Goal: Task Accomplishment & Management: Use online tool/utility

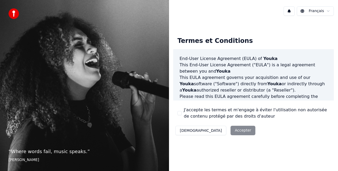
click at [179, 114] on button "J'accepte les termes et m'engage à éviter l'utilisation non autorisée de conten…" at bounding box center [179, 113] width 4 height 4
click at [230, 130] on button "Accepter" at bounding box center [242, 130] width 25 height 9
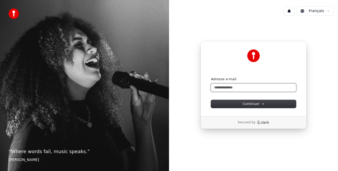
click at [260, 89] on input "Adresse e-mail" at bounding box center [253, 88] width 85 height 8
click at [211, 77] on button "submit" at bounding box center [211, 77] width 0 height 0
type input "**********"
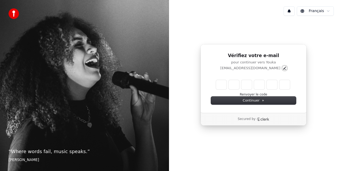
click at [282, 69] on icon "Edit" at bounding box center [284, 68] width 4 height 4
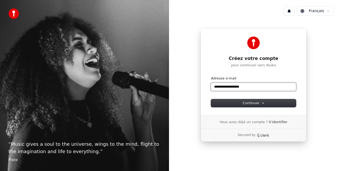
drag, startPoint x: 252, startPoint y: 87, endPoint x: 99, endPoint y: 100, distance: 153.0
click at [99, 100] on div "**********" at bounding box center [169, 85] width 338 height 171
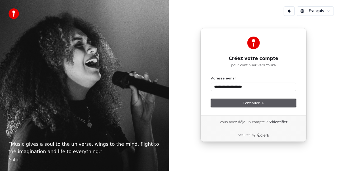
click at [254, 103] on span "Continuer" at bounding box center [253, 103] width 22 height 5
type input "**********"
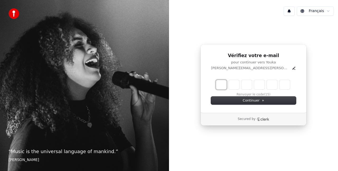
type input "*"
type input "**"
type input "*"
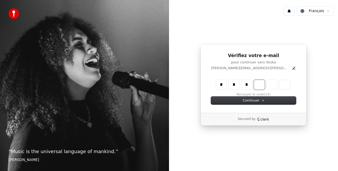
type input "***"
type input "*"
type input "****"
type input "*"
type input "*****"
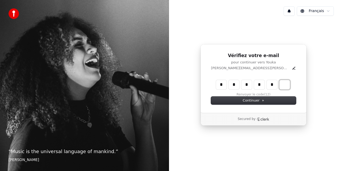
type input "*"
type input "******"
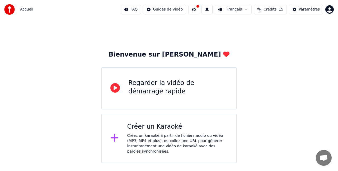
click at [153, 136] on div "Créez un karaoké à partir de fichiers audio ou vidéo (MP3, MP4 et plus), ou col…" at bounding box center [177, 143] width 101 height 21
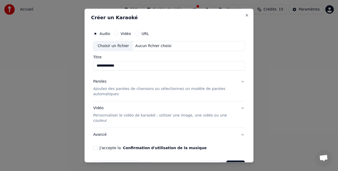
type input "**********"
click at [155, 93] on p "Ajoutez des paroles de chansons ou sélectionnez un modèle de paroles automatiqu…" at bounding box center [164, 91] width 143 height 11
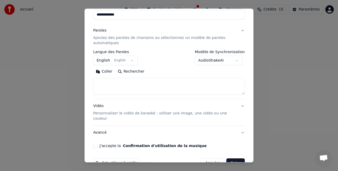
scroll to position [51, 0]
click at [126, 89] on textarea at bounding box center [168, 86] width 151 height 17
click at [130, 84] on textarea at bounding box center [168, 86] width 151 height 17
paste textarea "**********"
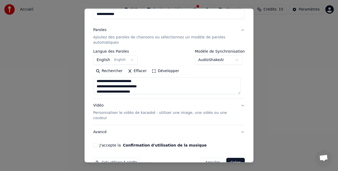
scroll to position [128, 0]
type textarea "**********"
select select
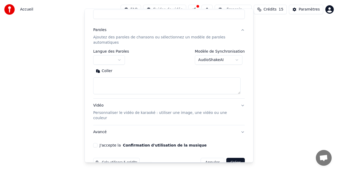
scroll to position [0, 0]
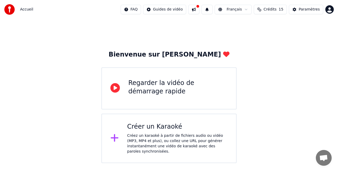
click at [194, 132] on div "Créer un Karaoké Créez un karaoké à partir de fichiers audio ou vidéo (MP3, MP4…" at bounding box center [177, 139] width 101 height 32
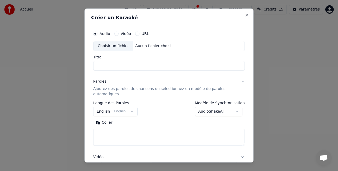
click at [122, 137] on textarea at bounding box center [168, 137] width 151 height 17
paste textarea "**********"
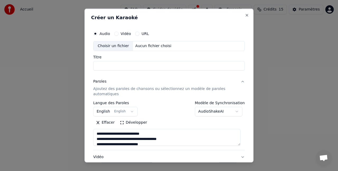
click at [97, 133] on textarea "**********" at bounding box center [166, 137] width 147 height 17
paste textarea "**********"
type textarea "**********"
click at [148, 66] on input "Titre" at bounding box center [168, 65] width 151 height 9
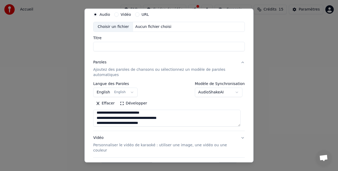
scroll to position [59, 0]
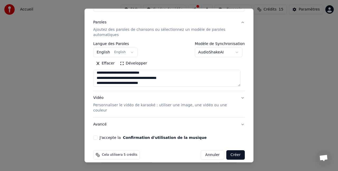
click at [96, 136] on button "J'accepte la Confirmation d'utilisation de la musique" at bounding box center [95, 138] width 4 height 4
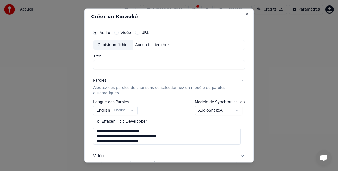
scroll to position [0, 0]
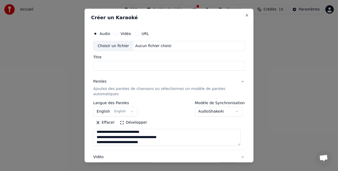
click at [142, 48] on div "Aucun fichier choisi" at bounding box center [153, 46] width 40 height 5
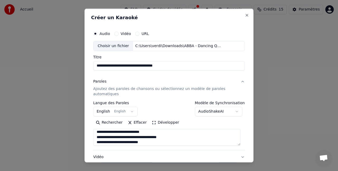
drag, startPoint x: 121, startPoint y: 66, endPoint x: 0, endPoint y: 67, distance: 121.3
click at [0, 67] on body "**********" at bounding box center [169, 82] width 338 height 164
drag, startPoint x: 158, startPoint y: 68, endPoint x: 121, endPoint y: 65, distance: 37.0
click at [121, 65] on input "**********" at bounding box center [168, 65] width 151 height 9
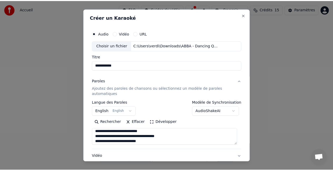
scroll to position [59, 0]
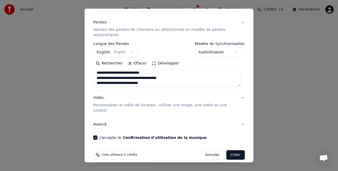
type input "**********"
click at [229, 151] on button "Créer" at bounding box center [235, 155] width 18 height 9
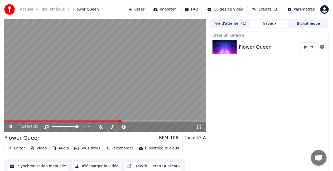
scroll to position [6, 0]
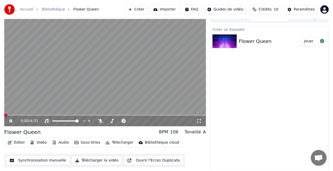
click at [4, 117] on span at bounding box center [5, 115] width 3 height 3
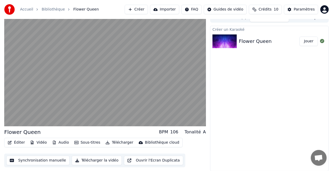
click at [51, 159] on button "Synchronisation manuelle" at bounding box center [37, 160] width 63 height 9
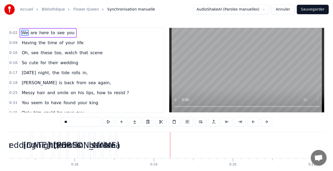
click at [82, 122] on input "**" at bounding box center [81, 121] width 40 height 9
click at [13, 32] on span "0:02" at bounding box center [13, 32] width 8 height 5
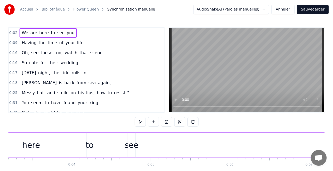
scroll to position [0, 183]
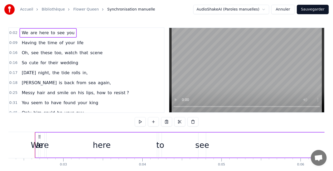
drag, startPoint x: 36, startPoint y: 144, endPoint x: 94, endPoint y: 147, distance: 58.6
click at [94, 147] on div "We are here to see you" at bounding box center [293, 145] width 517 height 26
drag, startPoint x: 35, startPoint y: 144, endPoint x: 127, endPoint y: 149, distance: 91.7
click at [127, 149] on div "We are here to see you" at bounding box center [293, 145] width 517 height 26
click at [212, 146] on div "We are here to see you" at bounding box center [293, 145] width 517 height 26
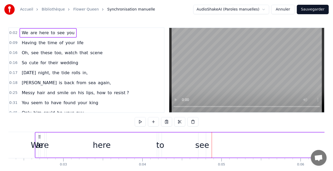
click at [199, 147] on div "see" at bounding box center [202, 146] width 14 height 12
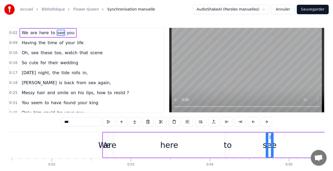
scroll to position [0, 70]
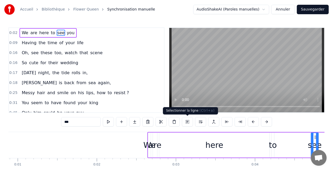
click at [186, 123] on button at bounding box center [187, 121] width 11 height 9
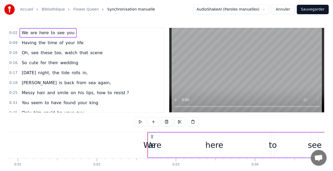
drag, startPoint x: 147, startPoint y: 149, endPoint x: 224, endPoint y: 154, distance: 76.9
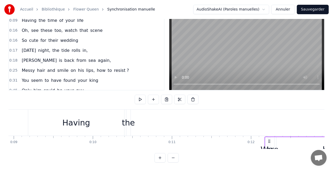
scroll to position [0, 707]
drag, startPoint x: 152, startPoint y: 137, endPoint x: 254, endPoint y: 131, distance: 102.6
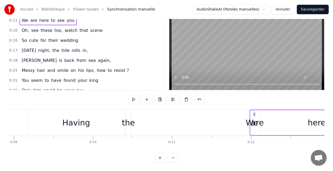
scroll to position [0, 0]
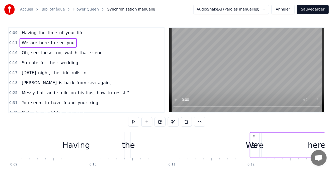
click at [16, 42] on div "0:11 We are here to see you" at bounding box center [86, 43] width 155 height 10
drag, startPoint x: 18, startPoint y: 43, endPoint x: 20, endPoint y: 34, distance: 9.2
click at [20, 34] on div "0:09 Having the time of your life 0:11 We are here to see you 0:16 Oh, see thes…" at bounding box center [86, 70] width 156 height 86
click at [13, 33] on span "0:09" at bounding box center [13, 32] width 8 height 5
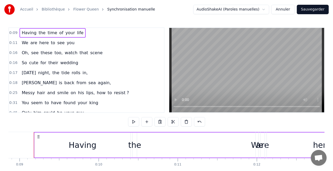
scroll to position [0, 700]
click at [13, 33] on span "0:09" at bounding box center [13, 32] width 8 height 5
drag, startPoint x: 36, startPoint y: 149, endPoint x: 151, endPoint y: 152, distance: 115.0
click at [151, 152] on div "Having the time of your life" at bounding box center [308, 145] width 546 height 26
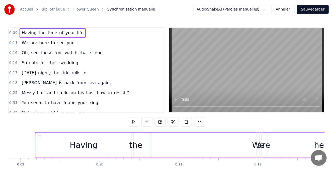
drag, startPoint x: 147, startPoint y: 159, endPoint x: 220, endPoint y: 162, distance: 73.1
click at [81, 11] on link "Flower Queen" at bounding box center [86, 9] width 26 height 5
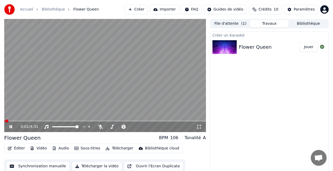
click at [94, 80] on video at bounding box center [105, 75] width 202 height 113
click at [306, 7] on div "Paramètres" at bounding box center [304, 9] width 21 height 5
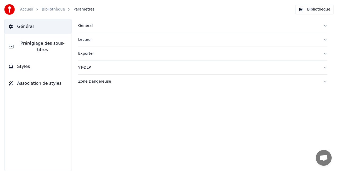
click at [49, 10] on link "Bibliothèque" at bounding box center [53, 9] width 23 height 5
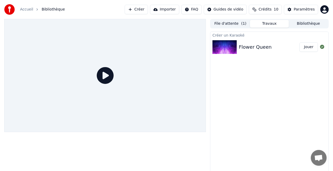
click at [261, 48] on div "Flower Queen" at bounding box center [255, 47] width 33 height 7
click at [309, 47] on button "Jouer" at bounding box center [309, 46] width 18 height 9
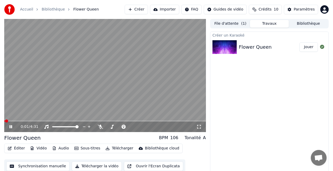
click at [88, 145] on button "Sous-titres" at bounding box center [87, 148] width 30 height 7
click at [59, 67] on video at bounding box center [105, 75] width 202 height 113
click at [58, 149] on button "Audio" at bounding box center [60, 148] width 21 height 7
click at [20, 147] on button "Éditer" at bounding box center [16, 148] width 21 height 7
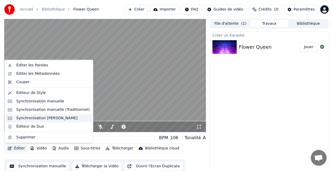
click at [65, 118] on div "Synchronisation [PERSON_NAME]" at bounding box center [46, 118] width 61 height 5
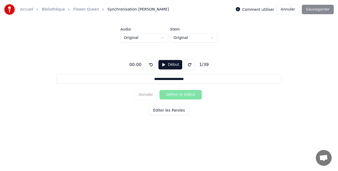
click at [181, 94] on div "Annuler Définir le Début" at bounding box center [169, 95] width 70 height 14
click at [171, 64] on button "Début" at bounding box center [170, 64] width 24 height 9
click at [178, 95] on button "Définir le Début" at bounding box center [180, 94] width 42 height 9
click at [178, 95] on button "Définir la Fin" at bounding box center [180, 94] width 42 height 9
click at [178, 95] on button "Définir le Début" at bounding box center [180, 94] width 42 height 9
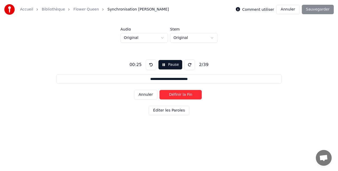
click at [178, 95] on button "Définir la Fin" at bounding box center [180, 94] width 42 height 9
click at [178, 95] on button "Définir le Début" at bounding box center [180, 94] width 42 height 9
click at [178, 95] on button "Définir la Fin" at bounding box center [180, 94] width 42 height 9
click at [178, 95] on button "Définir le Début" at bounding box center [180, 94] width 42 height 9
click at [178, 95] on button "Définir la Fin" at bounding box center [180, 94] width 42 height 9
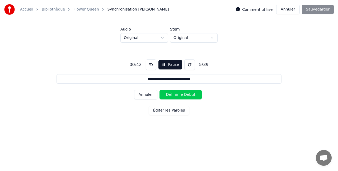
click at [178, 95] on button "Définir le Début" at bounding box center [180, 94] width 42 height 9
click at [178, 95] on button "Définir la Fin" at bounding box center [180, 94] width 42 height 9
click at [178, 95] on button "Définir le Début" at bounding box center [180, 94] width 42 height 9
click at [178, 95] on button "Définir la Fin" at bounding box center [180, 94] width 42 height 9
click at [178, 95] on button "Définir le Début" at bounding box center [180, 94] width 42 height 9
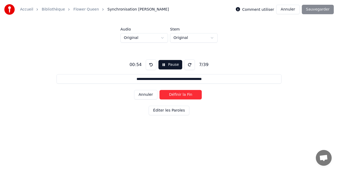
click at [178, 95] on button "Définir la Fin" at bounding box center [180, 94] width 42 height 9
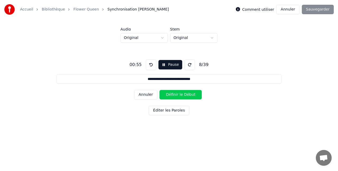
click at [178, 95] on button "Définir le Début" at bounding box center [180, 94] width 42 height 9
click at [178, 95] on button "Définir la Fin" at bounding box center [180, 94] width 42 height 9
click at [178, 95] on button "Définir le Début" at bounding box center [180, 94] width 42 height 9
click at [178, 95] on button "Définir la Fin" at bounding box center [180, 94] width 42 height 9
click at [165, 65] on button "Pause" at bounding box center [168, 64] width 23 height 9
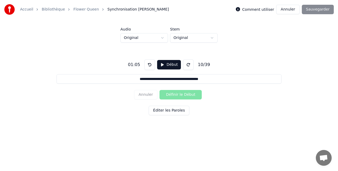
click at [173, 112] on button "Éditer les Paroles" at bounding box center [169, 110] width 41 height 9
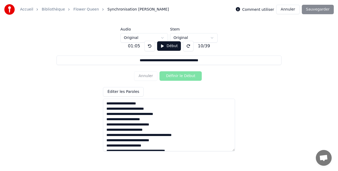
click at [318, 12] on div "Comment utiliser Annuler Sauvegarder" at bounding box center [285, 9] width 98 height 9
click at [166, 47] on button "Début" at bounding box center [169, 45] width 24 height 9
click at [185, 75] on button "Définir le Début" at bounding box center [180, 75] width 42 height 9
click at [185, 75] on button "Définir la Fin" at bounding box center [180, 75] width 42 height 9
click at [185, 75] on button "Définir le Début" at bounding box center [180, 75] width 42 height 9
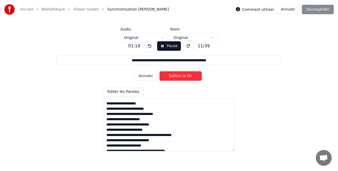
click at [185, 75] on button "Définir la Fin" at bounding box center [180, 75] width 42 height 9
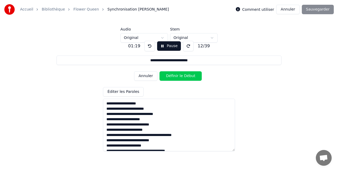
click at [185, 75] on button "Définir le Début" at bounding box center [180, 75] width 42 height 9
click at [185, 75] on button "Définir la Fin" at bounding box center [180, 75] width 42 height 9
click at [185, 75] on button "Définir le Début" at bounding box center [180, 75] width 42 height 9
click at [185, 75] on button "Définir la Fin" at bounding box center [180, 75] width 42 height 9
click at [185, 75] on button "Définir le Début" at bounding box center [180, 75] width 42 height 9
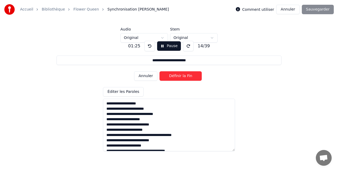
click at [185, 75] on button "Définir la Fin" at bounding box center [180, 75] width 42 height 9
click at [185, 75] on button "Définir le Début" at bounding box center [180, 75] width 42 height 9
click at [185, 75] on button "Définir la Fin" at bounding box center [180, 75] width 42 height 9
click at [185, 75] on button "Définir le Début" at bounding box center [180, 75] width 42 height 9
click at [185, 75] on button "Définir la Fin" at bounding box center [180, 75] width 42 height 9
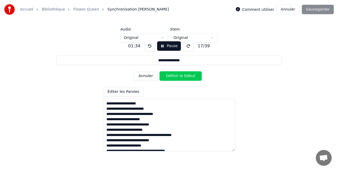
click at [185, 75] on button "Définir le Début" at bounding box center [180, 75] width 42 height 9
click at [185, 75] on button "Définir la Fin" at bounding box center [180, 75] width 42 height 9
click at [185, 75] on button "Définir le Début" at bounding box center [180, 75] width 42 height 9
click at [185, 75] on button "Définir la Fin" at bounding box center [180, 75] width 42 height 9
click at [185, 75] on button "Définir le Début" at bounding box center [180, 75] width 42 height 9
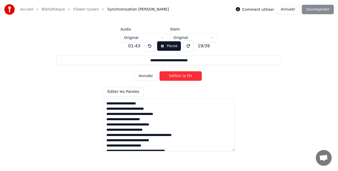
click at [185, 75] on button "Définir la Fin" at bounding box center [180, 75] width 42 height 9
click at [185, 75] on button "Définir le Début" at bounding box center [180, 75] width 42 height 9
click at [185, 75] on button "Définir la Fin" at bounding box center [180, 75] width 42 height 9
click at [185, 75] on button "Définir le Début" at bounding box center [180, 75] width 42 height 9
click at [185, 75] on button "Définir la Fin" at bounding box center [180, 75] width 42 height 9
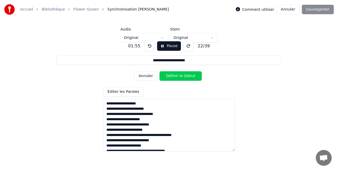
click at [185, 75] on button "Définir le Début" at bounding box center [180, 75] width 42 height 9
click at [185, 75] on button "Définir la Fin" at bounding box center [180, 75] width 42 height 9
click at [185, 75] on button "Définir le Début" at bounding box center [180, 75] width 42 height 9
click at [185, 75] on button "Définir la Fin" at bounding box center [180, 75] width 42 height 9
click at [185, 75] on button "Définir le Début" at bounding box center [180, 75] width 42 height 9
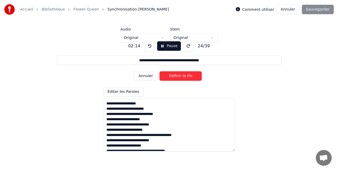
click at [185, 75] on button "Définir la Fin" at bounding box center [180, 75] width 42 height 9
click at [185, 75] on button "Définir le Début" at bounding box center [180, 75] width 42 height 9
click at [185, 75] on button "Définir la Fin" at bounding box center [180, 75] width 42 height 9
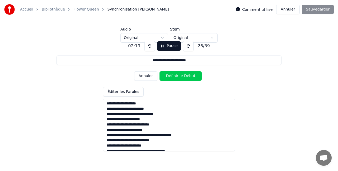
click at [185, 75] on button "Définir le Début" at bounding box center [180, 75] width 42 height 9
click at [185, 75] on button "Définir la Fin" at bounding box center [180, 75] width 42 height 9
click at [185, 75] on button "Définir le Début" at bounding box center [180, 75] width 42 height 9
click at [185, 75] on button "Définir la Fin" at bounding box center [180, 75] width 42 height 9
click at [185, 75] on button "Définir le Début" at bounding box center [180, 75] width 42 height 9
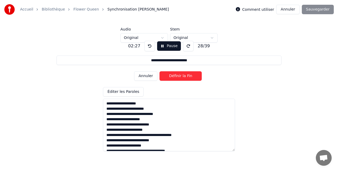
click at [185, 75] on button "Définir la Fin" at bounding box center [180, 75] width 42 height 9
click at [185, 75] on button "Définir le Début" at bounding box center [180, 75] width 42 height 9
click at [185, 75] on button "Définir la Fin" at bounding box center [180, 75] width 42 height 9
click at [185, 75] on button "Définir le Début" at bounding box center [180, 75] width 42 height 9
click at [185, 75] on button "Définir la Fin" at bounding box center [180, 75] width 42 height 9
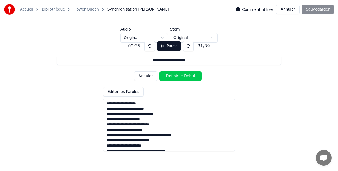
click at [185, 75] on button "Définir le Début" at bounding box center [180, 75] width 42 height 9
click at [185, 75] on button "Définir la Fin" at bounding box center [180, 75] width 42 height 9
click at [185, 75] on button "Définir le Début" at bounding box center [180, 75] width 42 height 9
click at [185, 75] on button "Définir la Fin" at bounding box center [180, 75] width 42 height 9
click at [185, 75] on button "Définir le Début" at bounding box center [180, 75] width 42 height 9
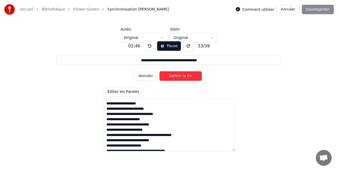
click at [185, 75] on button "Définir la Fin" at bounding box center [180, 75] width 42 height 9
click at [185, 75] on button "Définir le Début" at bounding box center [180, 75] width 42 height 9
click at [185, 75] on button "Définir la Fin" at bounding box center [180, 75] width 42 height 9
click at [185, 75] on button "Définir le Début" at bounding box center [180, 75] width 42 height 9
click at [185, 75] on button "Définir la Fin" at bounding box center [180, 75] width 42 height 9
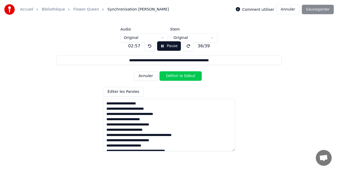
click at [185, 75] on button "Définir le Début" at bounding box center [180, 75] width 42 height 9
click at [185, 75] on button "Définir la Fin" at bounding box center [180, 75] width 42 height 9
type input "**********"
click at [185, 75] on button "Définir le Début" at bounding box center [180, 75] width 42 height 9
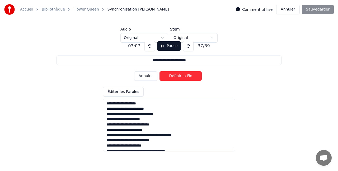
click at [185, 75] on button "Définir la Fin" at bounding box center [180, 75] width 42 height 9
click at [185, 75] on button "Définir le Début" at bounding box center [180, 75] width 42 height 9
click at [185, 75] on button "Définir la Fin" at bounding box center [180, 75] width 42 height 9
click at [185, 75] on button "Définir le Début" at bounding box center [180, 75] width 42 height 9
click at [185, 75] on button "Définir la Fin" at bounding box center [180, 75] width 42 height 9
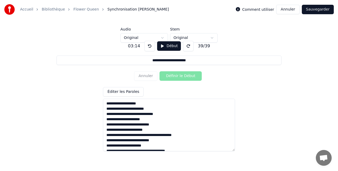
click at [313, 12] on button "Sauvegarder" at bounding box center [318, 9] width 32 height 9
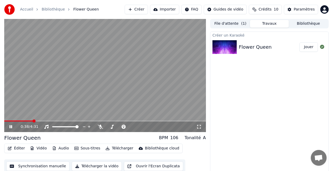
click at [11, 129] on icon at bounding box center [14, 127] width 12 height 4
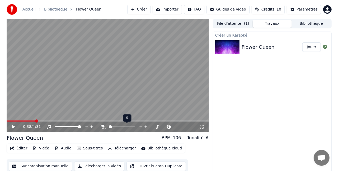
scroll to position [6, 0]
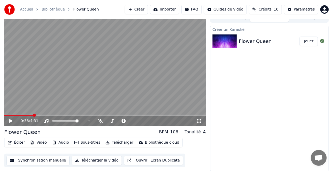
click at [16, 143] on button "Éditer" at bounding box center [16, 142] width 21 height 7
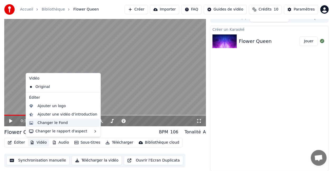
click at [51, 123] on div "Changer le Fond" at bounding box center [52, 123] width 30 height 5
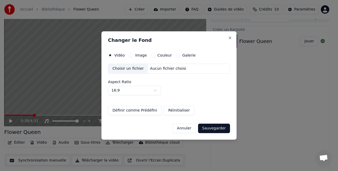
click at [131, 56] on button "Image" at bounding box center [131, 55] width 4 height 4
